Goal: Task Accomplishment & Management: Use online tool/utility

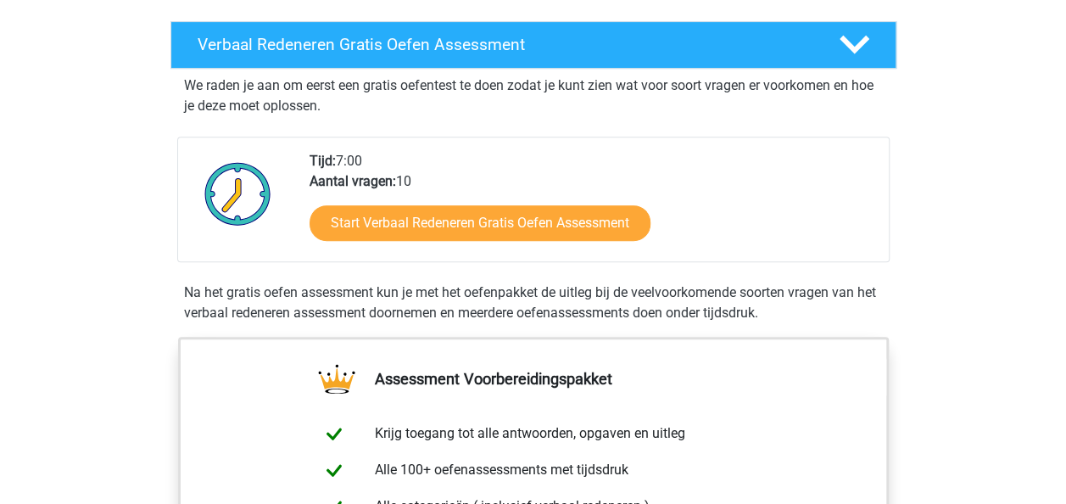
scroll to position [279, 0]
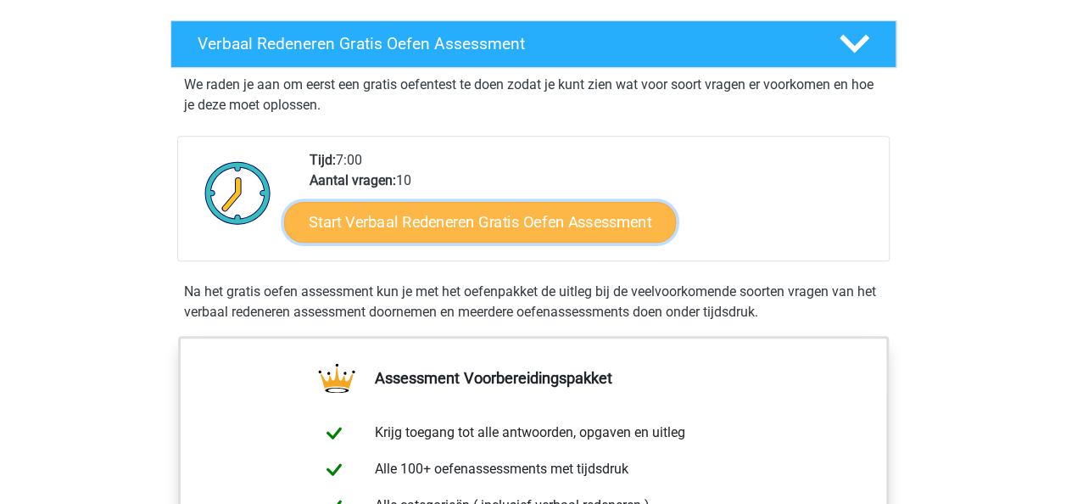
click at [541, 224] on link "Start Verbaal Redeneren Gratis Oefen Assessment" at bounding box center [480, 222] width 392 height 41
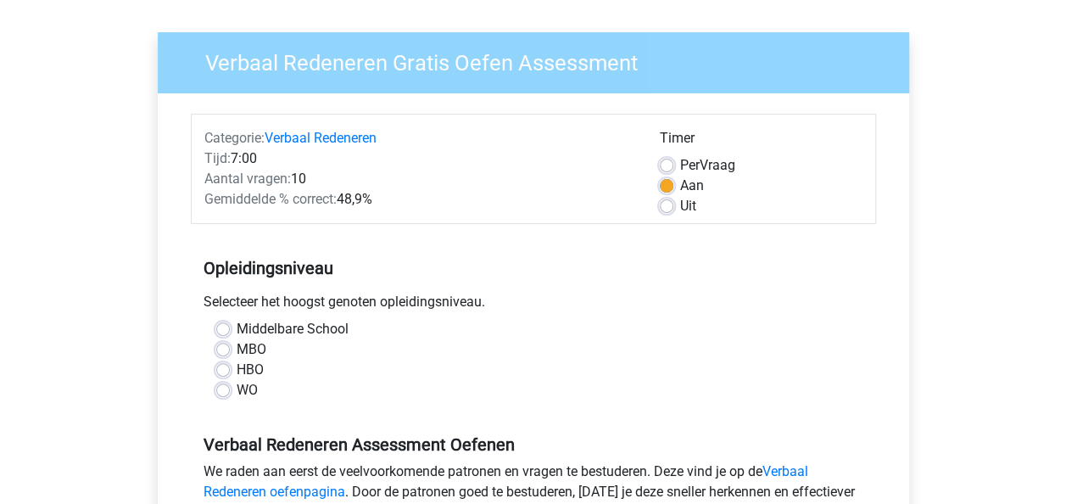
scroll to position [110, 0]
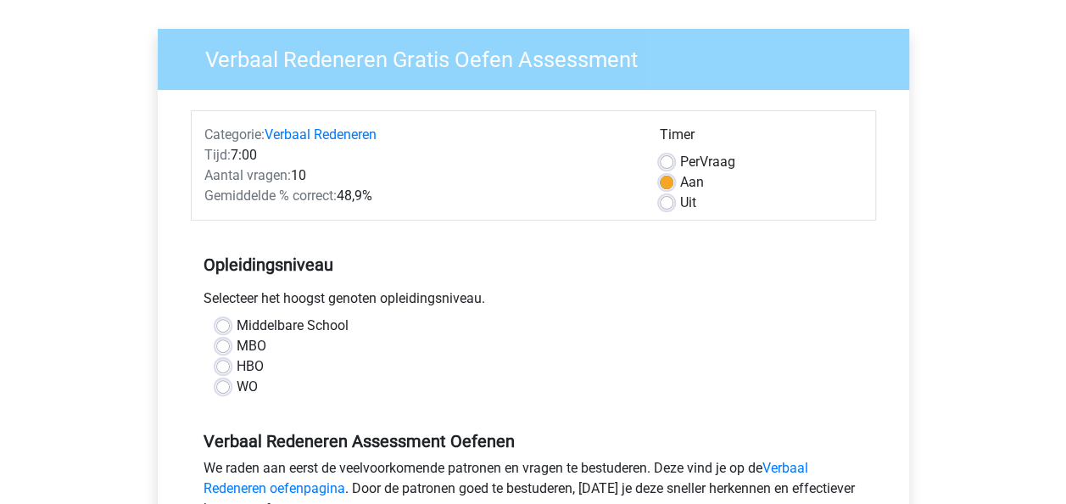
click at [237, 363] on label "HBO" at bounding box center [250, 366] width 27 height 20
click at [220, 363] on input "HBO" at bounding box center [223, 364] width 14 height 17
radio input "true"
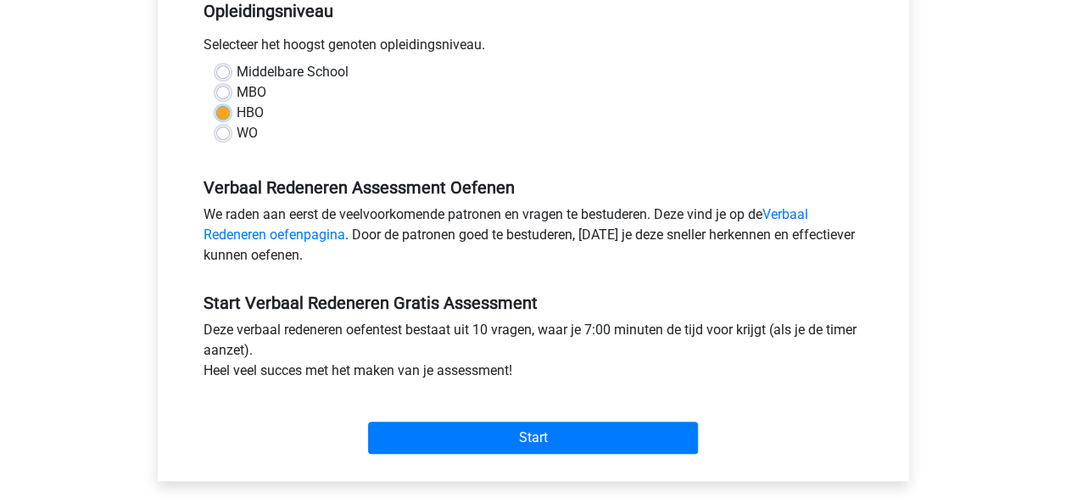
scroll to position [366, 0]
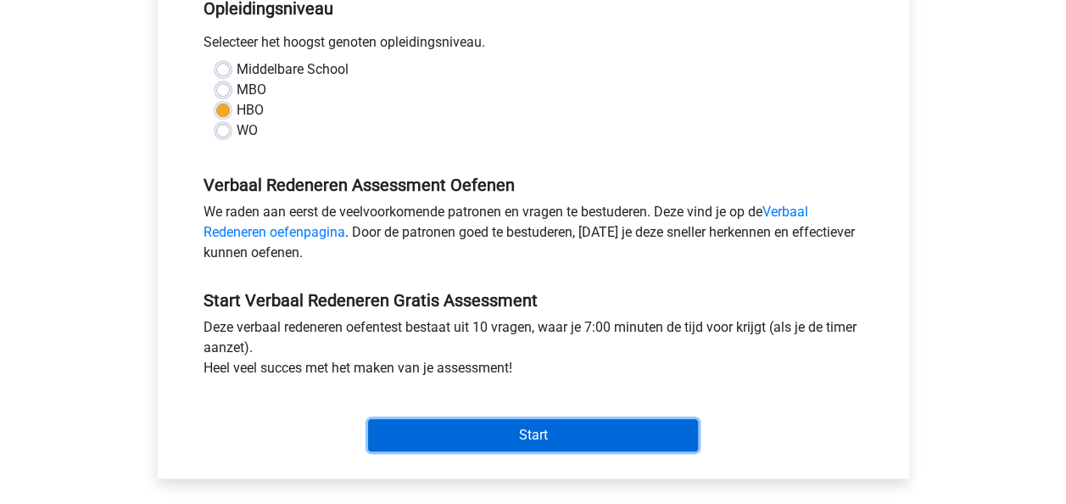
click at [559, 435] on input "Start" at bounding box center [533, 435] width 330 height 32
